Goal: Navigation & Orientation: Go to known website

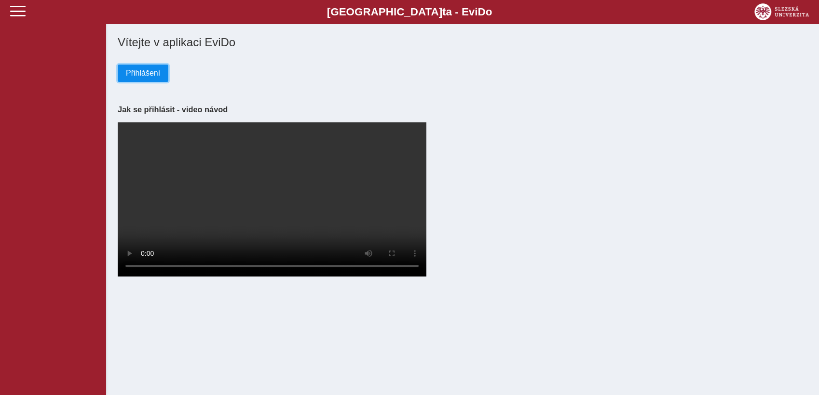
click at [147, 71] on span "Přihlášení" at bounding box center [143, 73] width 34 height 9
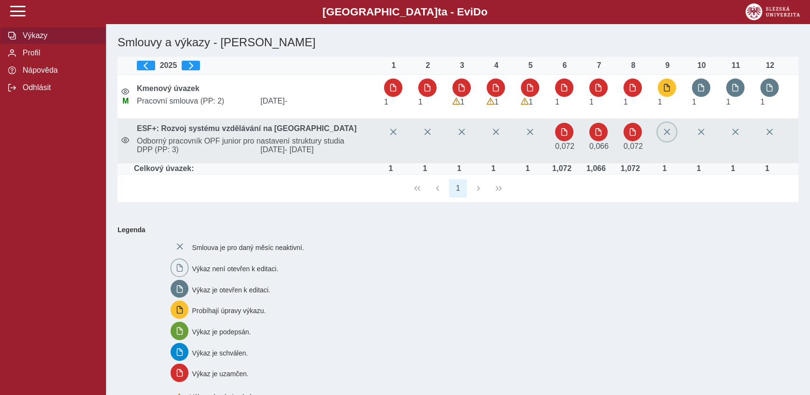
click at [666, 139] on button "button" at bounding box center [667, 132] width 18 height 18
